Goal: Transaction & Acquisition: Purchase product/service

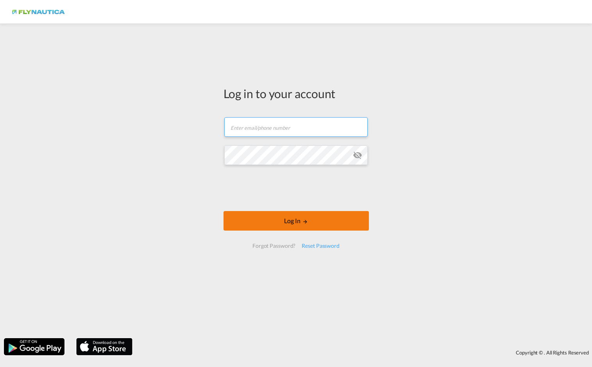
type input "[DOMAIN_NAME][EMAIL_ADDRESS][DOMAIN_NAME]"
click at [300, 230] on button "Log In" at bounding box center [295, 221] width 145 height 20
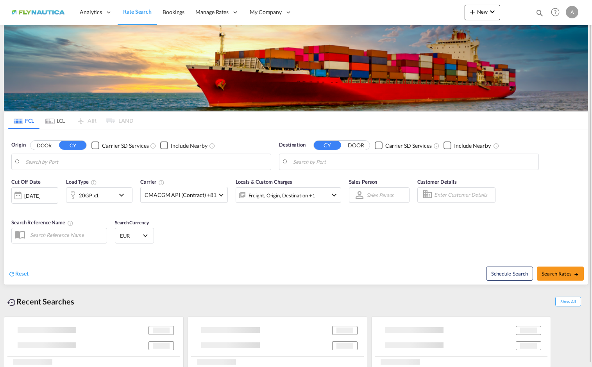
type input "[GEOGRAPHIC_DATA], BEANR"
type input "Jeddah, SAJED"
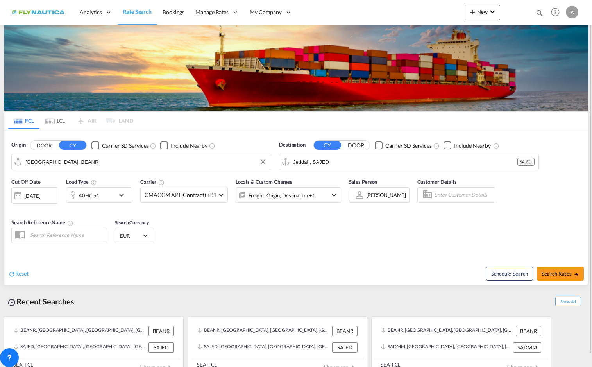
click at [60, 164] on input "[GEOGRAPHIC_DATA], BEANR" at bounding box center [145, 162] width 241 height 12
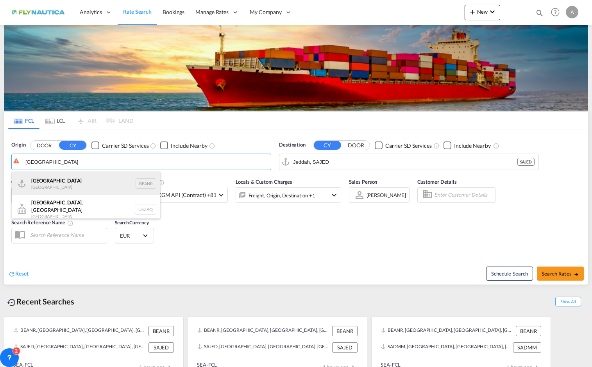
click at [54, 187] on div "Antwerp [GEOGRAPHIC_DATA] BEANR" at bounding box center [86, 182] width 148 height 23
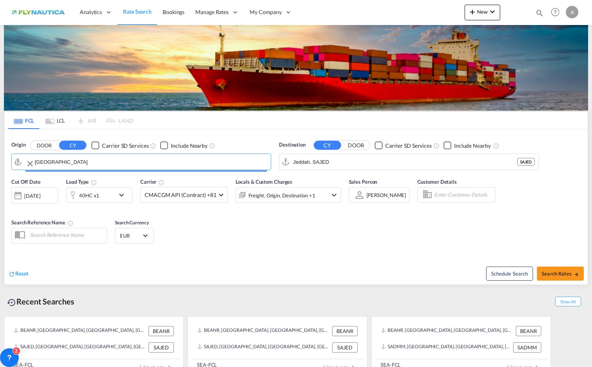
type input "[GEOGRAPHIC_DATA], BEANR"
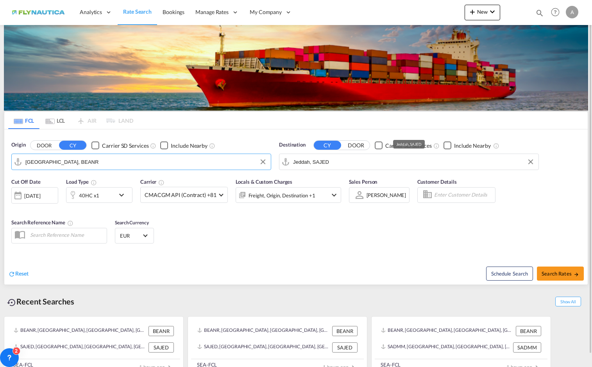
click at [334, 162] on input "Jeddah, SAJED" at bounding box center [413, 162] width 241 height 12
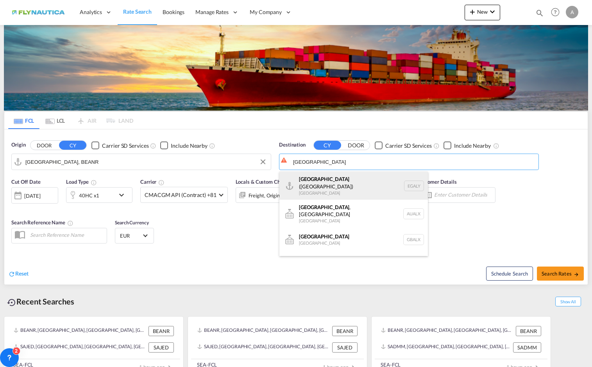
click at [329, 180] on div "Alexandria ([GEOGRAPHIC_DATA]) [GEOGRAPHIC_DATA] EGALY" at bounding box center [353, 185] width 148 height 28
type input "Alexandria ([GEOGRAPHIC_DATA]), EGALY"
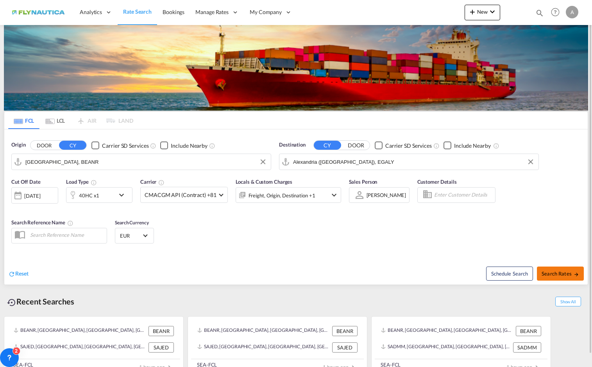
click at [562, 274] on span "Search Rates" at bounding box center [559, 273] width 37 height 6
type input "BEANR to EGALY / [DATE]"
